Goal: Information Seeking & Learning: Find specific fact

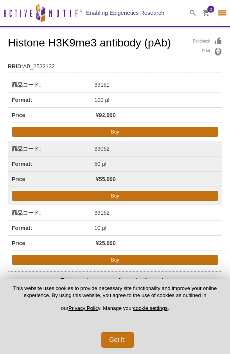
select select "[GEOGRAPHIC_DATA]"
select select "日本語"
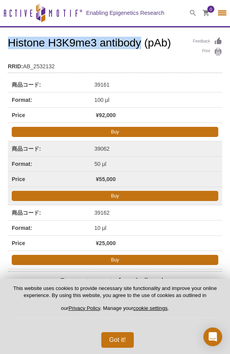
drag, startPoint x: 10, startPoint y: 43, endPoint x: 139, endPoint y: 45, distance: 129.3
click at [139, 45] on h1 "Histone H3K9me3 antibody (pAb)" at bounding box center [115, 43] width 214 height 13
copy h1 "Histone H3K9me3 antibody"
drag, startPoint x: 92, startPoint y: 83, endPoint x: 114, endPoint y: 86, distance: 22.0
click at [114, 86] on td "商品コード: 39161" at bounding box center [115, 84] width 214 height 15
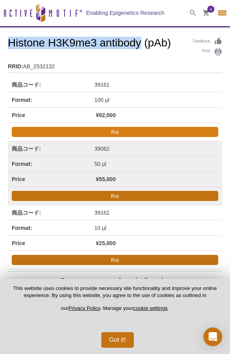
copy td "商品コード: 39161"
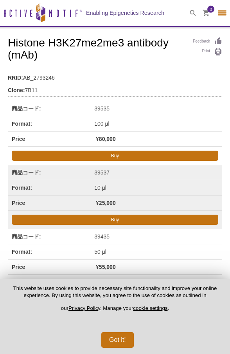
select select "[GEOGRAPHIC_DATA]"
select select "日本語"
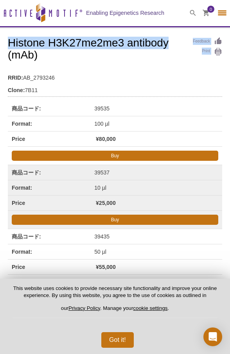
drag, startPoint x: 5, startPoint y: 37, endPoint x: 167, endPoint y: 47, distance: 161.9
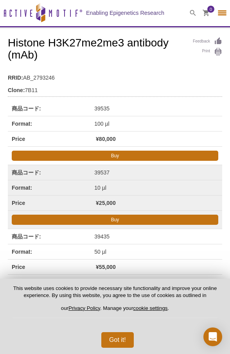
click at [167, 47] on h1 "Histone H3K27me2me3 antibody (mAb)" at bounding box center [115, 49] width 214 height 25
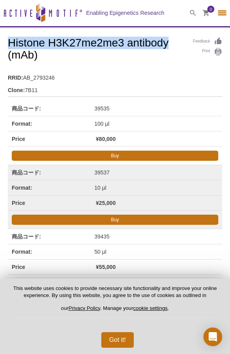
drag, startPoint x: 167, startPoint y: 47, endPoint x: 12, endPoint y: 42, distance: 155.5
click at [12, 42] on h1 "Histone H3K27me2me3 antibody (mAb)" at bounding box center [115, 49] width 214 height 25
copy h1 "Histone H3K27me2me3 antibody"
drag, startPoint x: 96, startPoint y: 107, endPoint x: 119, endPoint y: 109, distance: 22.3
click at [119, 109] on td "商品コード: 39535" at bounding box center [115, 108] width 214 height 15
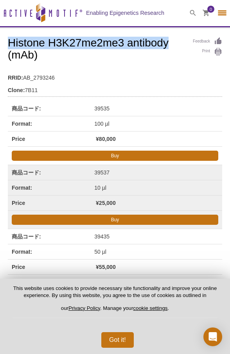
copy td "商品コード: 39535"
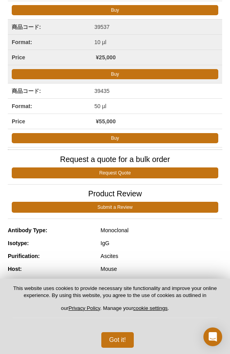
scroll to position [147, 0]
